Goal: Task Accomplishment & Management: Use online tool/utility

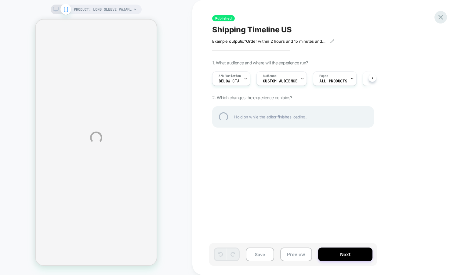
click at [439, 16] on div at bounding box center [440, 17] width 13 height 13
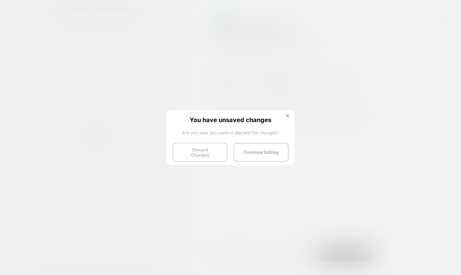
click at [215, 152] on button "Discard Changes" at bounding box center [199, 152] width 55 height 19
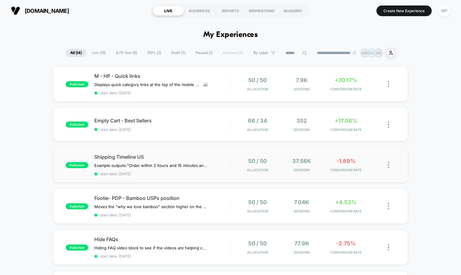
click at [187, 177] on div "published Shipping Timeline US Example outputs: "Order within 2 hours and 15 mi…" at bounding box center [230, 164] width 355 height 35
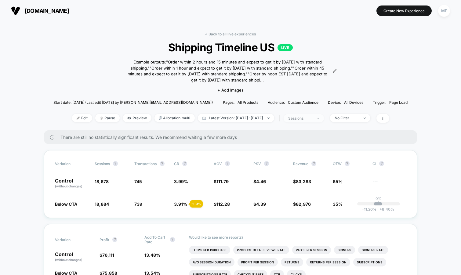
click at [305, 120] on div "sessions" at bounding box center [300, 118] width 24 height 5
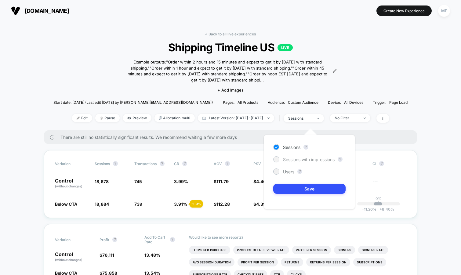
click at [288, 158] on span "Sessions with impressions" at bounding box center [309, 159] width 52 height 5
click at [282, 189] on button "Save" at bounding box center [309, 189] width 72 height 10
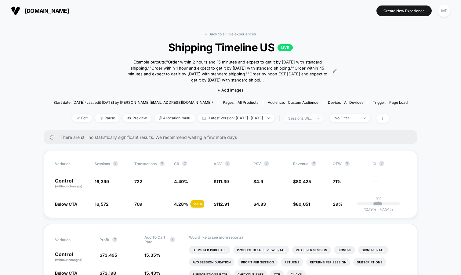
click at [304, 122] on span "sessions with impression" at bounding box center [303, 118] width 40 height 8
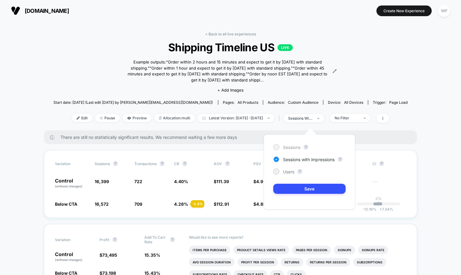
click at [291, 145] on span "Sessions" at bounding box center [291, 147] width 17 height 5
click at [287, 188] on button "Save" at bounding box center [309, 189] width 72 height 10
